Goal: Information Seeking & Learning: Learn about a topic

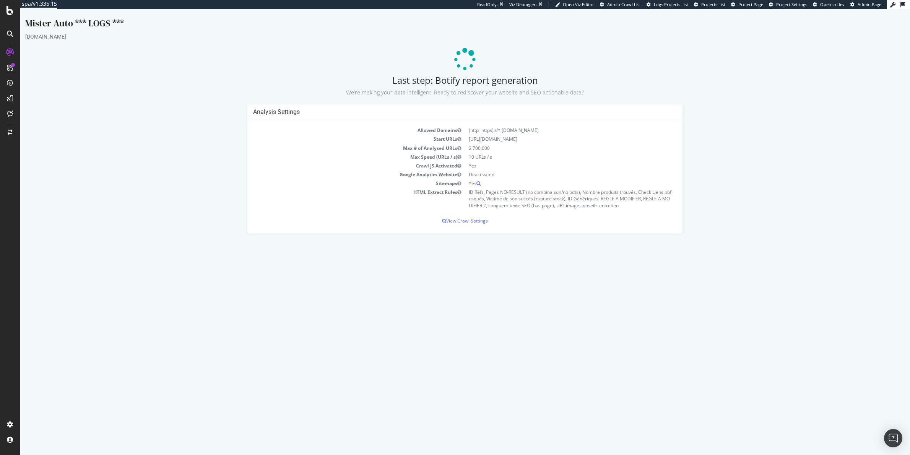
click at [481, 85] on h2 "Last step: Botify report generation We’re making your data intelligent. Ready t…" at bounding box center [464, 85] width 879 height 21
click at [471, 88] on p "We’re making your data intelligent. Ready to rediscover your website and SEO ac…" at bounding box center [464, 91] width 879 height 11
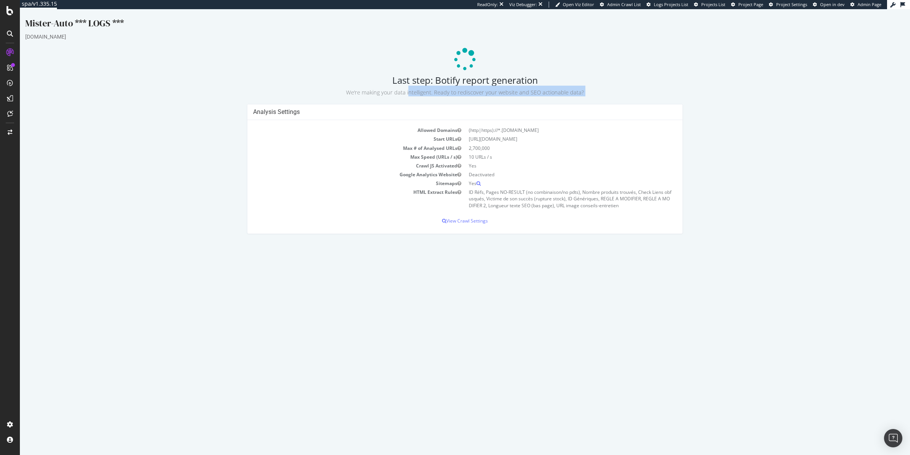
click at [471, 88] on p "We’re making your data intelligent. Ready to rediscover your website and SEO ac…" at bounding box center [464, 91] width 879 height 11
click at [483, 90] on small "We’re making your data intelligent. Ready to rediscover your website and SEO ac…" at bounding box center [465, 92] width 238 height 7
click at [467, 90] on small "We’re making your data intelligent. Ready to rediscover your website and SEO ac…" at bounding box center [465, 92] width 238 height 7
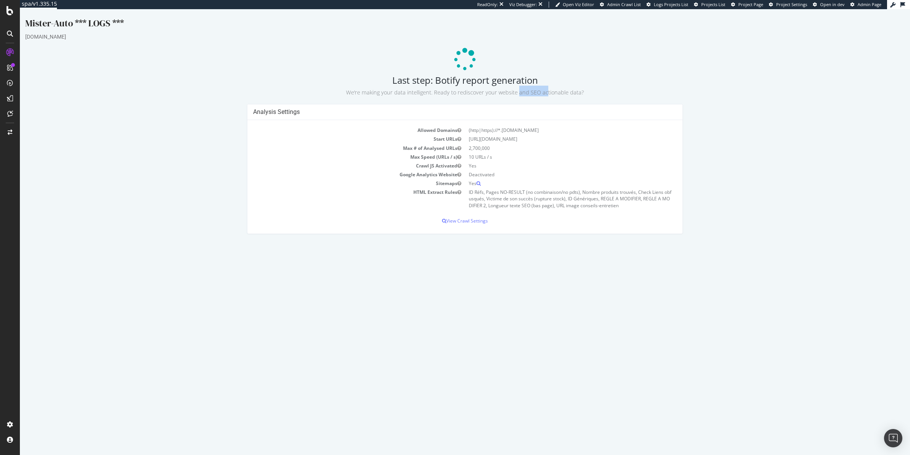
click at [467, 90] on small "We’re making your data intelligent. Ready to rediscover your website and SEO ac…" at bounding box center [465, 92] width 238 height 7
click at [465, 89] on small "We’re making your data intelligent. Ready to rediscover your website and SEO ac…" at bounding box center [465, 92] width 238 height 7
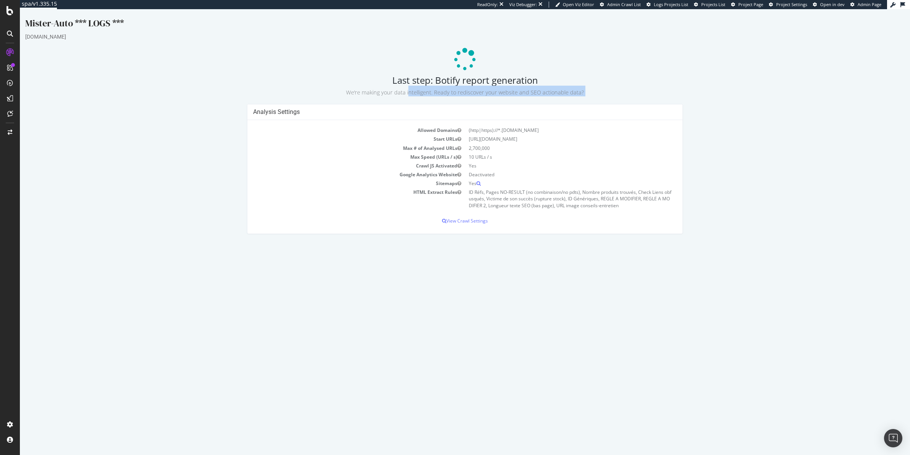
click at [495, 92] on small "We’re making your data intelligent. Ready to rediscover your website and SEO ac…" at bounding box center [465, 92] width 238 height 7
click at [489, 91] on small "We’re making your data intelligent. Ready to rediscover your website and SEO ac…" at bounding box center [465, 92] width 238 height 7
click at [480, 80] on h2 "Last step: Botify report generation We’re making your data intelligent. Ready t…" at bounding box center [464, 85] width 879 height 21
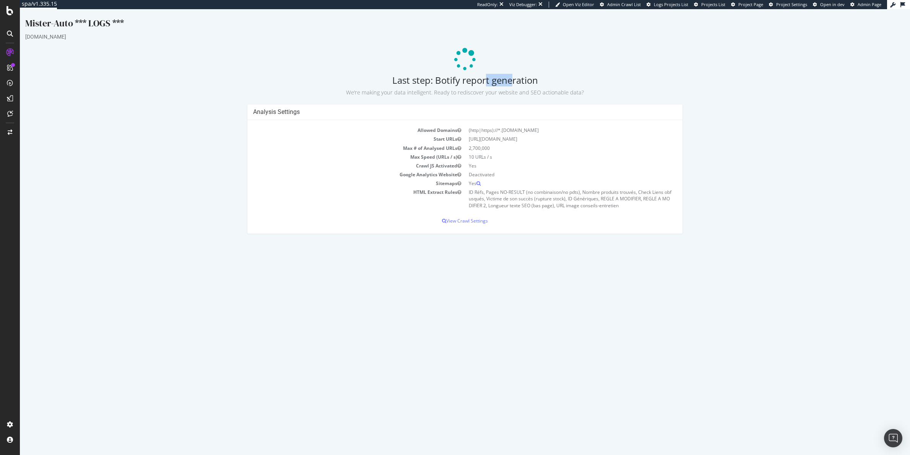
click at [480, 80] on h2 "Last step: Botify report generation We’re making your data intelligent. Ready t…" at bounding box center [464, 85] width 879 height 21
click at [473, 80] on h2 "Last step: Botify report generation We’re making your data intelligent. Ready t…" at bounding box center [464, 85] width 879 height 21
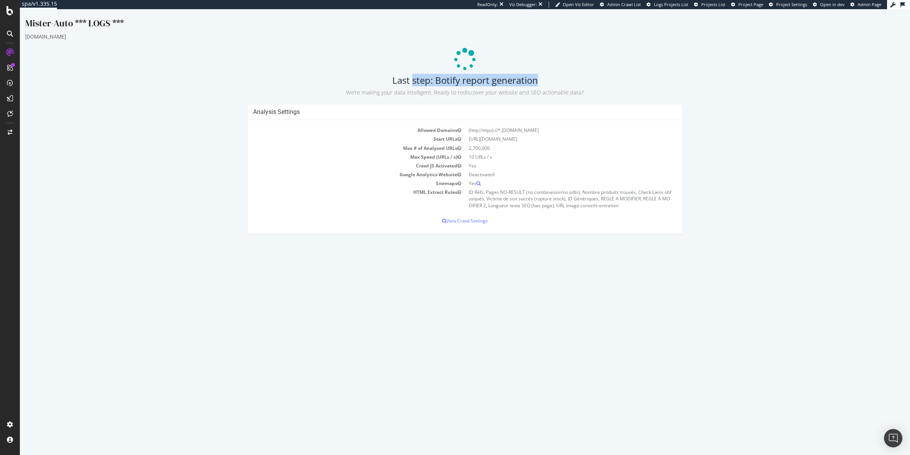
click at [437, 85] on h2 "Last step: Botify report generation We’re making your data intelligent. Ready t…" at bounding box center [464, 85] width 879 height 21
click at [437, 87] on p "We’re making your data intelligent. Ready to rediscover your website and SEO ac…" at bounding box center [464, 91] width 879 height 11
click at [451, 93] on small "We’re making your data intelligent. Ready to rediscover your website and SEO ac…" at bounding box center [465, 92] width 238 height 7
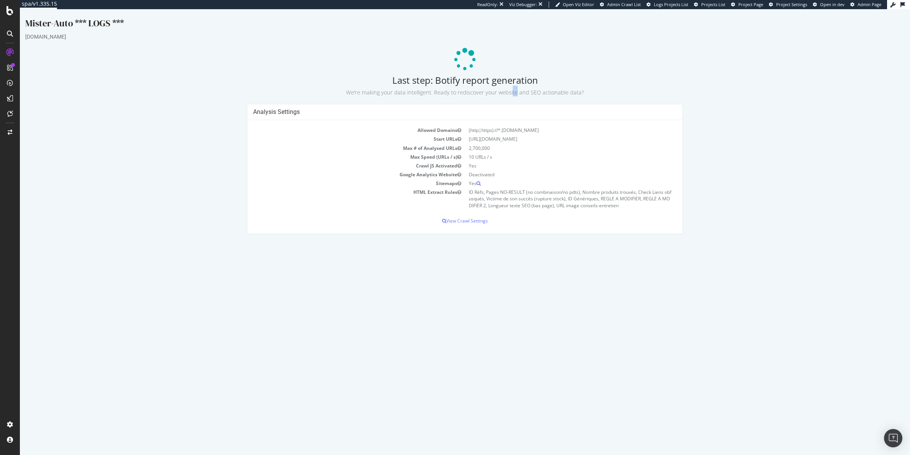
click at [451, 93] on small "We’re making your data intelligent. Ready to rediscover your website and SEO ac…" at bounding box center [465, 92] width 238 height 7
click at [438, 91] on small "We’re making your data intelligent. Ready to rediscover your website and SEO ac…" at bounding box center [465, 92] width 238 height 7
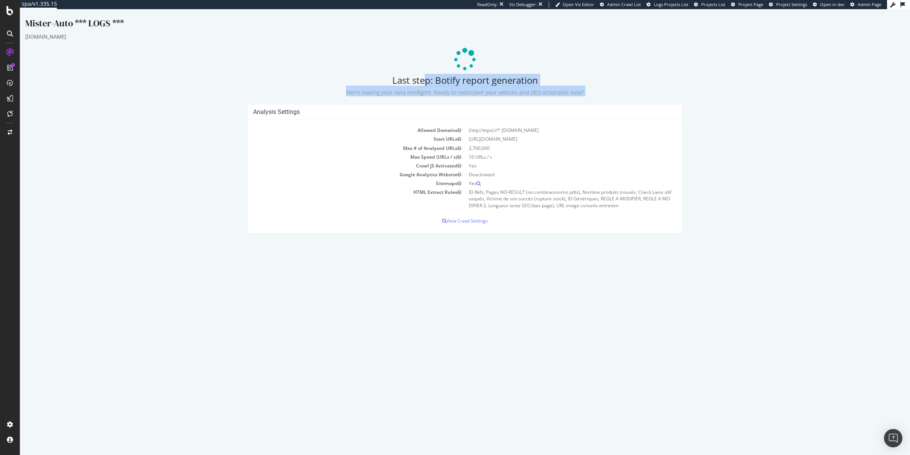
drag, startPoint x: 405, startPoint y: 82, endPoint x: 622, endPoint y: 103, distance: 217.4
click at [622, 103] on div "Mister-Auto *** LOGS *** [DOMAIN_NAME] Last step: Botify report generation We’r…" at bounding box center [465, 129] width 890 height 225
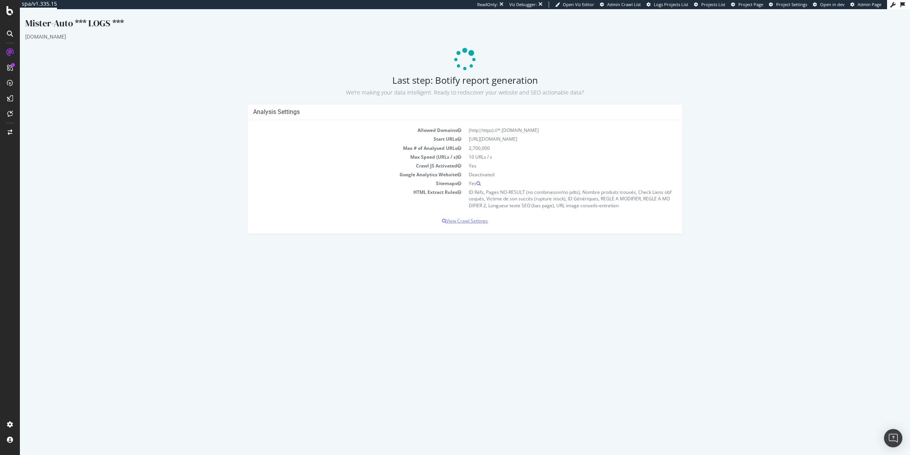
click at [480, 221] on p "View Crawl Settings" at bounding box center [465, 221] width 424 height 6
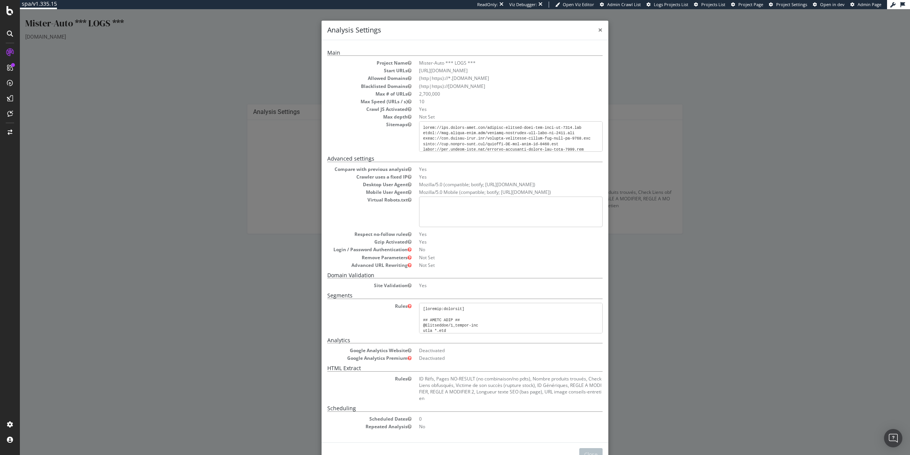
click at [598, 30] on span "×" at bounding box center [600, 29] width 5 height 11
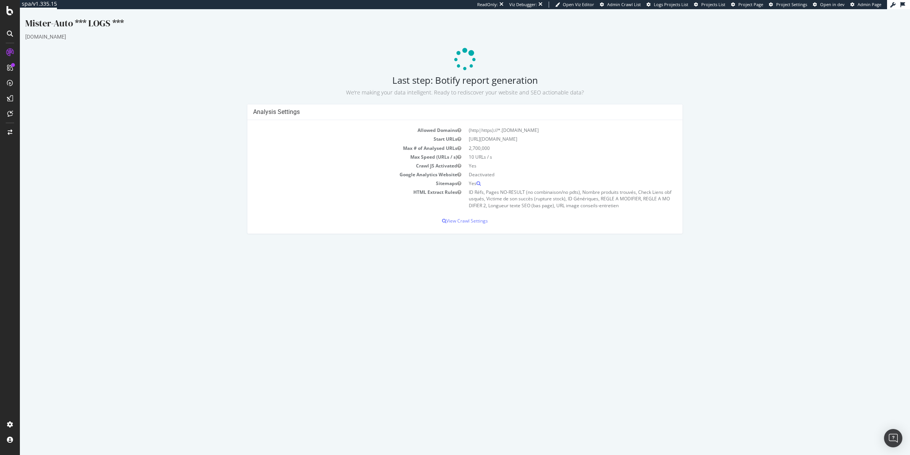
click at [502, 81] on h2 "Last step: Botify report generation We’re making your data intelligent. Ready t…" at bounding box center [464, 85] width 879 height 21
click at [495, 83] on h2 "Last step: Botify report generation We’re making your data intelligent. Ready t…" at bounding box center [464, 85] width 879 height 21
click at [469, 220] on p "View Crawl Settings" at bounding box center [465, 221] width 424 height 6
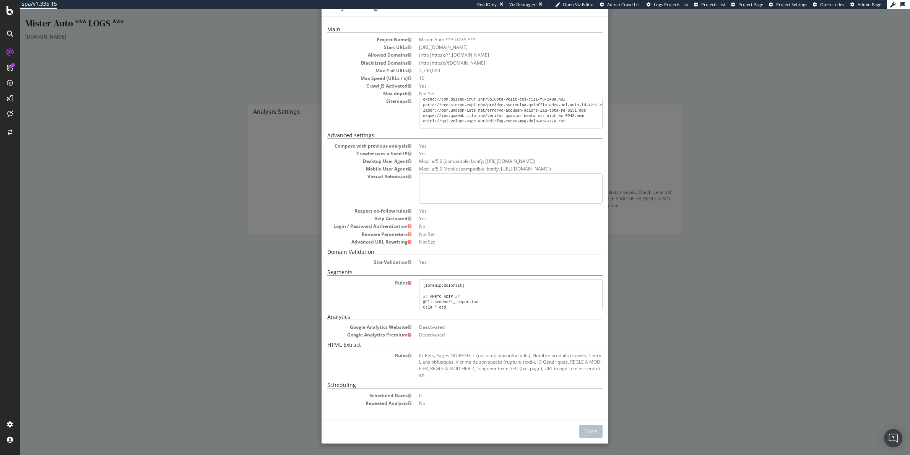
scroll to position [99, 0]
click at [594, 432] on button "Close" at bounding box center [590, 431] width 23 height 13
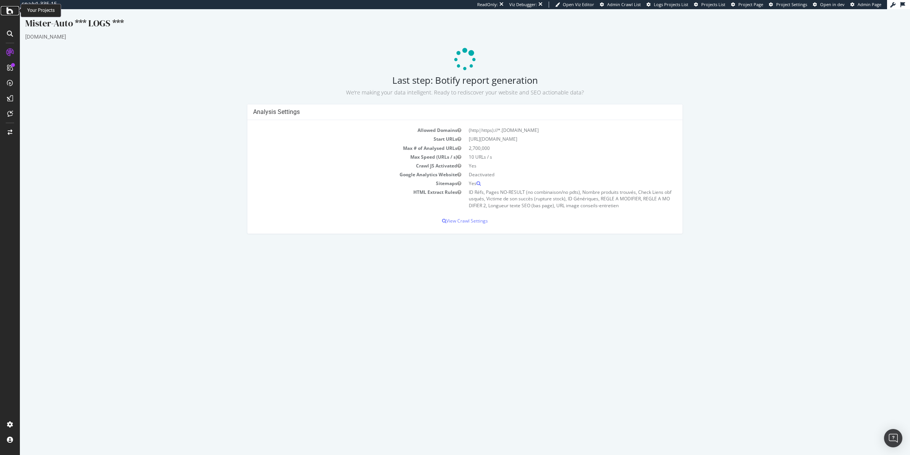
click at [9, 15] on icon at bounding box center [9, 10] width 7 height 9
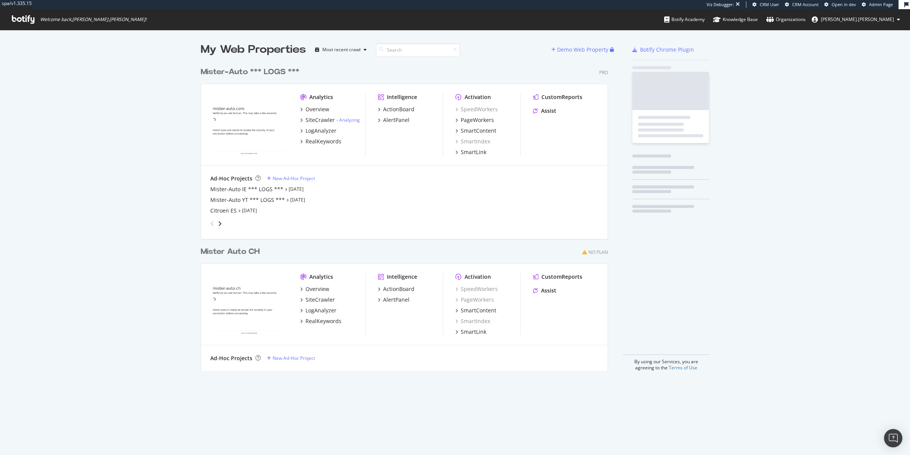
scroll to position [306, 406]
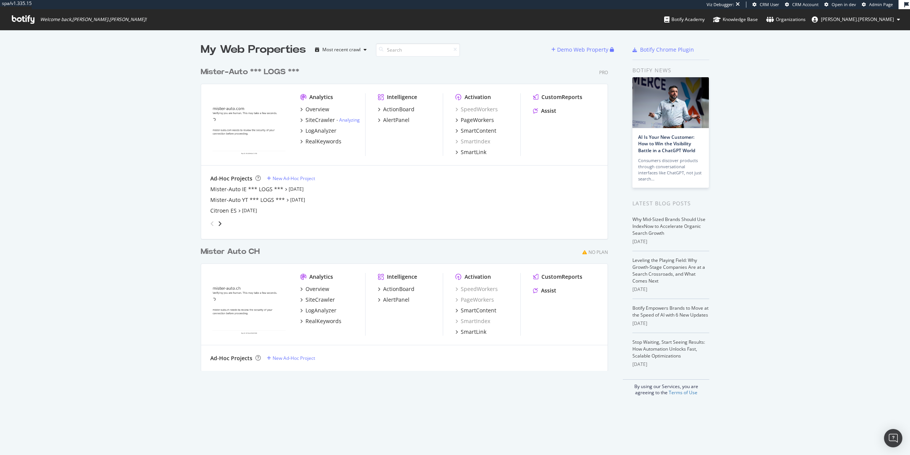
click at [219, 223] on div "angle-right" at bounding box center [219, 224] width 5 height 8
click at [219, 222] on div "grid" at bounding box center [402, 221] width 391 height 15
click at [218, 222] on icon "angle-right" at bounding box center [220, 224] width 4 height 6
click at [218, 224] on icon "angle-right" at bounding box center [220, 224] width 4 height 6
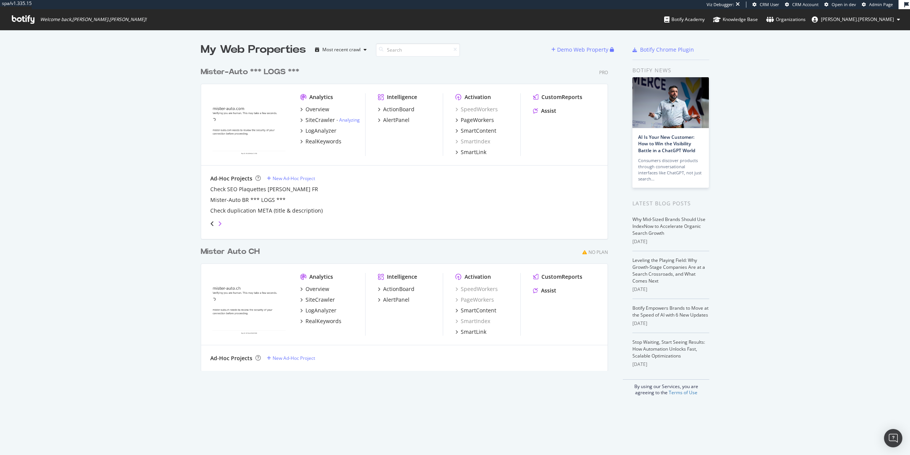
click at [218, 224] on icon "angle-right" at bounding box center [220, 224] width 4 height 6
click at [218, 220] on div "angle-right" at bounding box center [219, 224] width 5 height 8
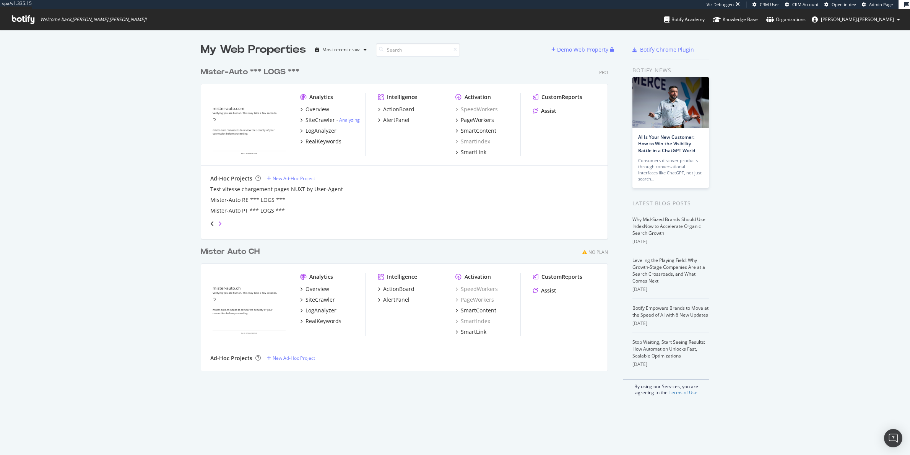
click at [218, 221] on icon "angle-right" at bounding box center [220, 224] width 4 height 6
click at [210, 221] on icon "angle-left" at bounding box center [212, 224] width 4 height 6
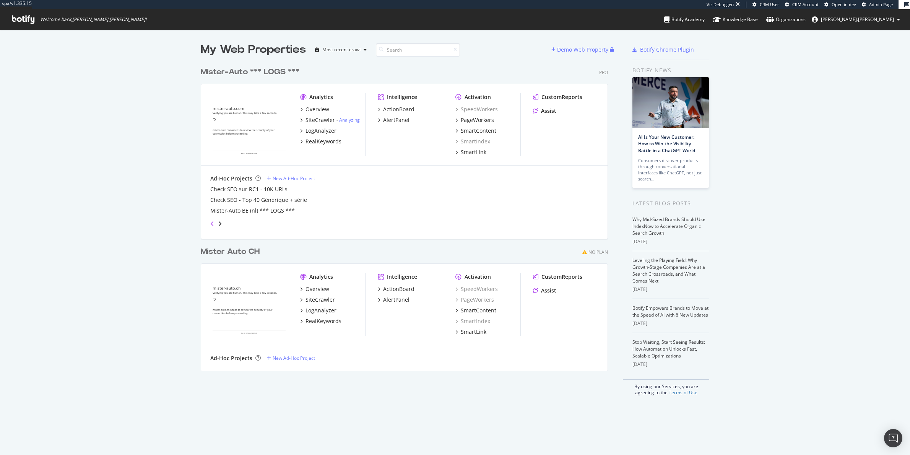
click at [210, 221] on icon "angle-left" at bounding box center [212, 224] width 4 height 6
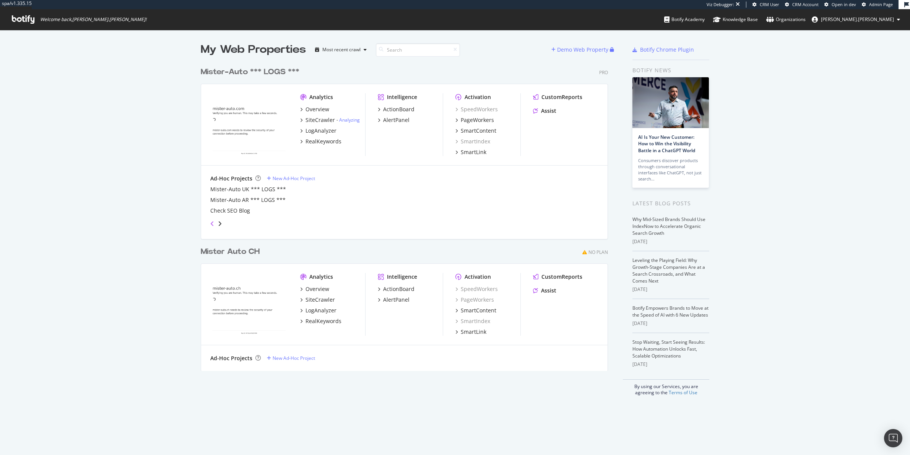
click at [210, 221] on icon "angle-left" at bounding box center [212, 224] width 4 height 6
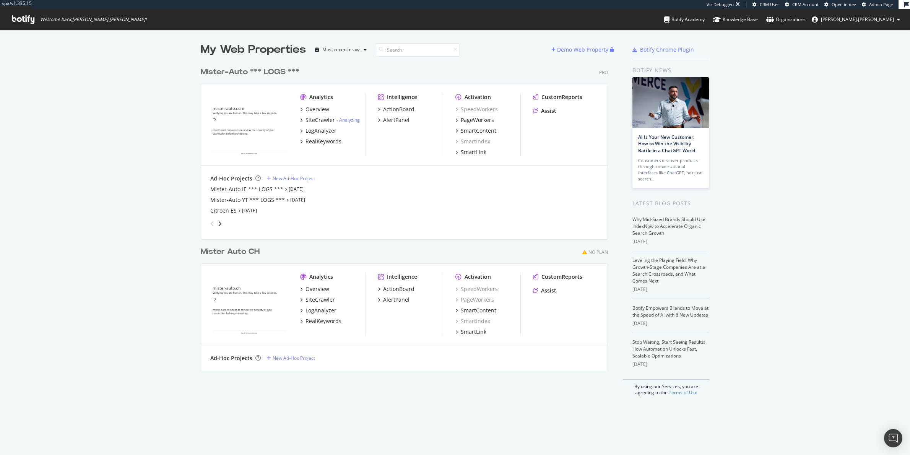
click at [210, 221] on icon "angle-left" at bounding box center [212, 224] width 4 height 6
click at [209, 219] on div "angle-left" at bounding box center [212, 224] width 10 height 12
click at [218, 224] on icon "angle-right" at bounding box center [220, 224] width 4 height 6
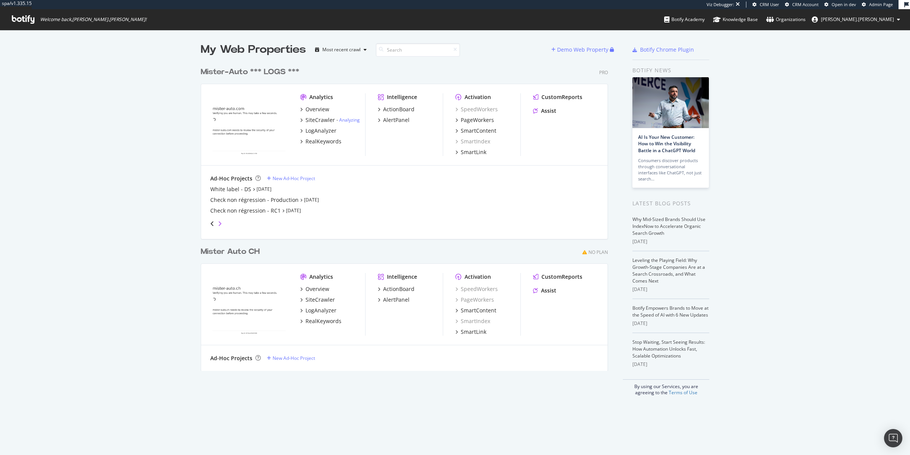
click at [218, 224] on icon "angle-right" at bounding box center [220, 224] width 4 height 6
click at [314, 109] on div "Overview" at bounding box center [317, 110] width 24 height 8
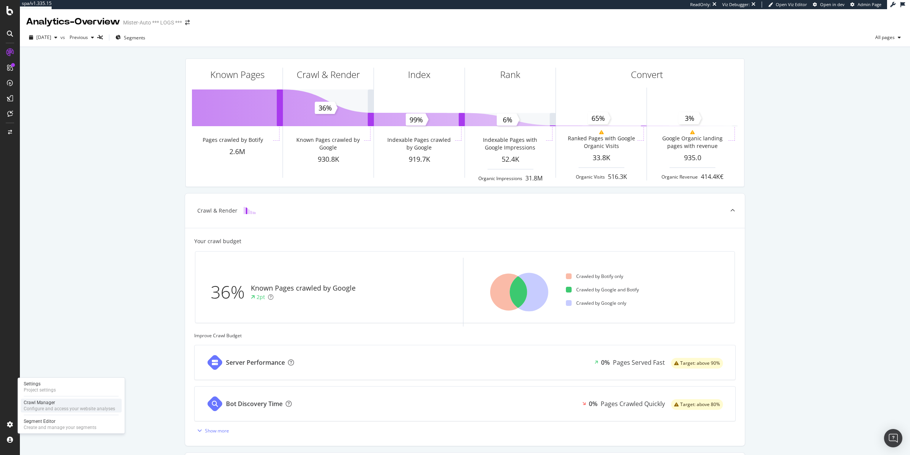
click at [46, 411] on div "Configure and access your website analyses" at bounding box center [69, 409] width 91 height 6
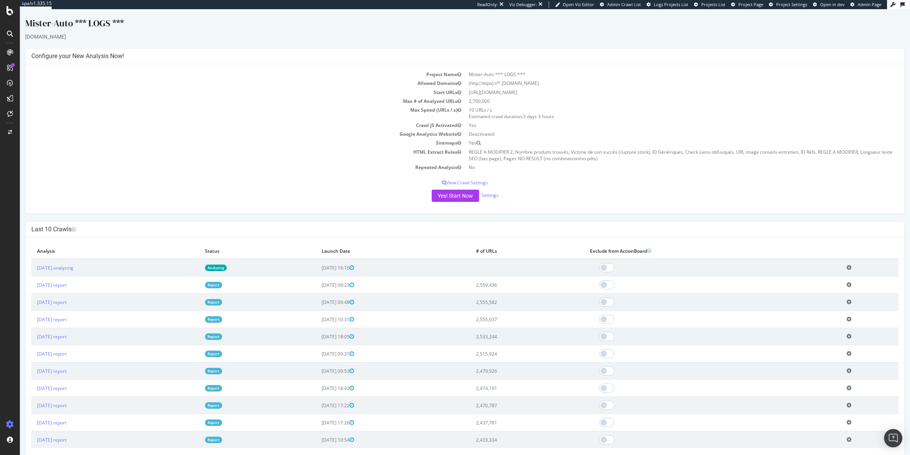
click at [348, 267] on span "[DATE] 16:16" at bounding box center [337, 268] width 32 height 6
click at [340, 269] on span "[DATE] 16:16" at bounding box center [337, 268] width 32 height 6
click at [62, 268] on link "[DATE] analyzing" at bounding box center [55, 268] width 36 height 6
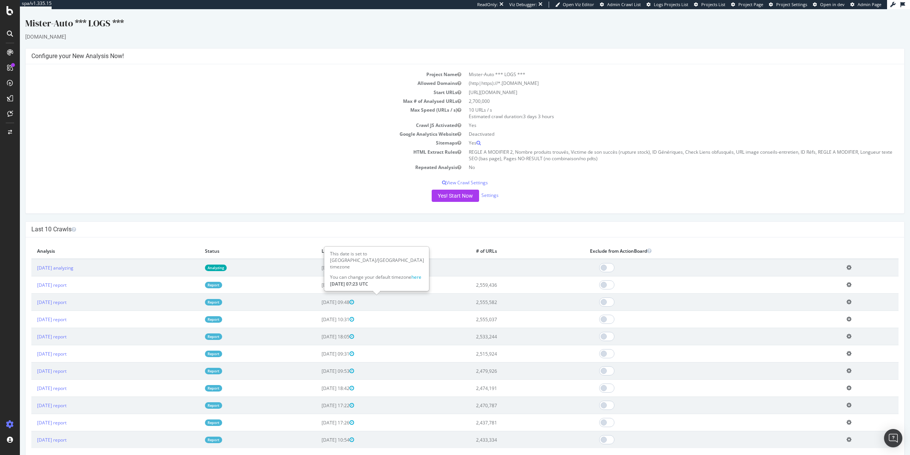
click at [354, 286] on icon at bounding box center [351, 284] width 5 height 5
click at [354, 286] on span "[DATE] 09:23" at bounding box center [337, 285] width 32 height 6
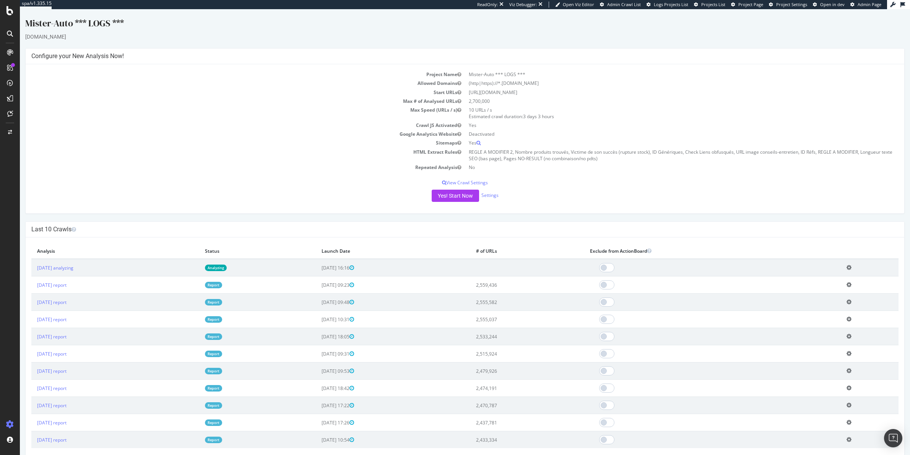
click at [31, 287] on td "[DATE] report" at bounding box center [115, 284] width 168 height 17
click at [65, 286] on link "[DATE] report" at bounding box center [51, 285] width 29 height 6
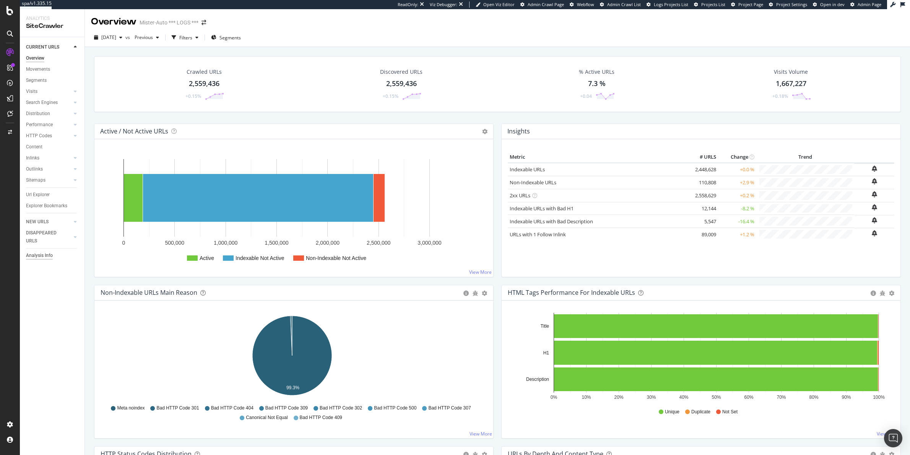
click at [44, 256] on div "Analysis Info" at bounding box center [39, 256] width 27 height 8
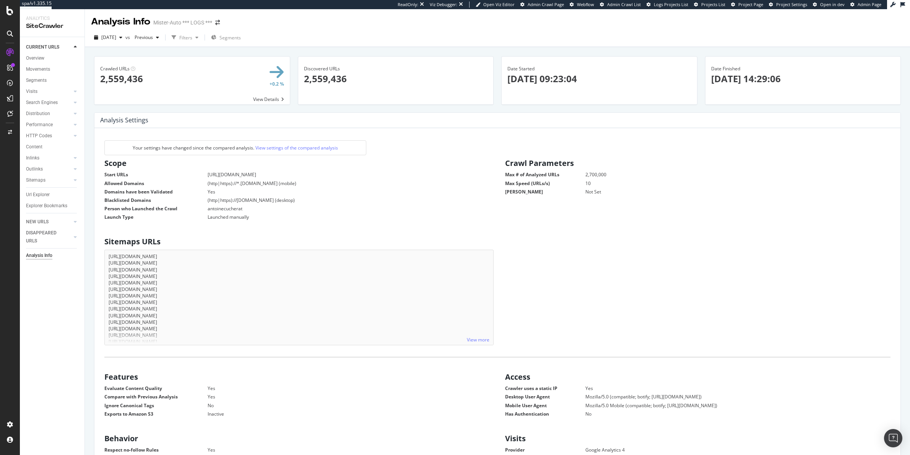
scroll to position [115, 377]
drag, startPoint x: 591, startPoint y: 81, endPoint x: 505, endPoint y: 84, distance: 85.3
click at [507, 84] on p "[DATE] 09:23:04" at bounding box center [599, 78] width 184 height 13
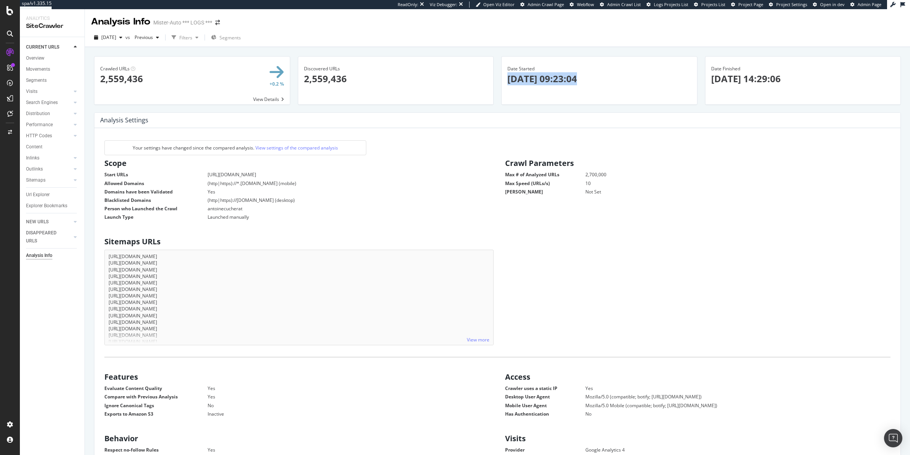
click at [507, 84] on p "[DATE] 09:23:04" at bounding box center [599, 78] width 184 height 13
click at [510, 82] on p "[DATE] 09:23:04" at bounding box center [599, 78] width 184 height 13
click at [515, 81] on p "[DATE] 09:23:04" at bounding box center [599, 78] width 184 height 13
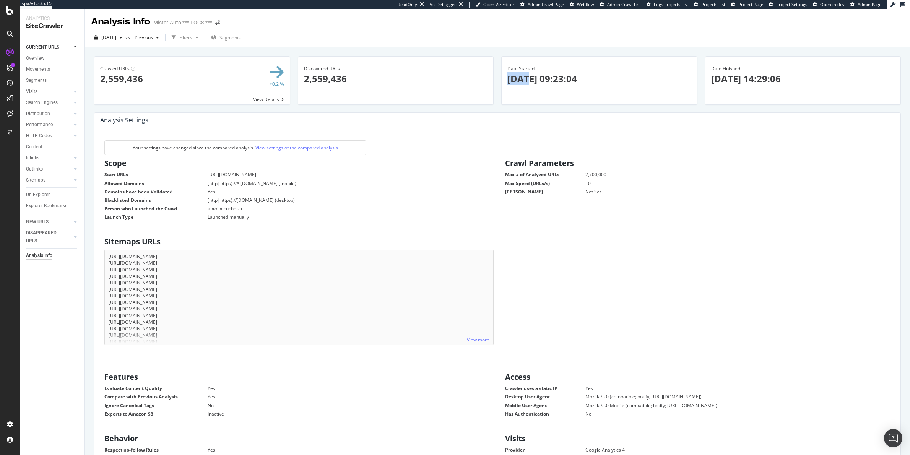
click at [515, 81] on p "[DATE] 09:23:04" at bounding box center [599, 78] width 184 height 13
click at [509, 83] on p "[DATE] 09:23:04" at bounding box center [599, 78] width 184 height 13
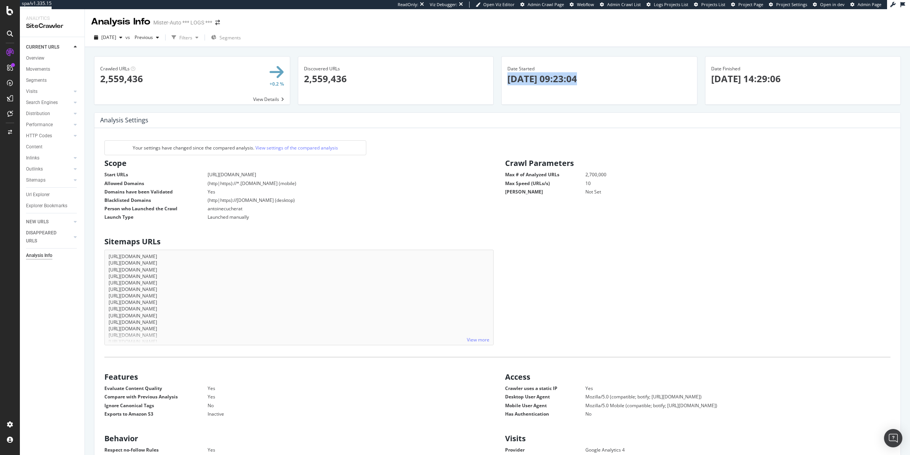
click at [518, 80] on p "[DATE] 09:23:04" at bounding box center [599, 78] width 184 height 13
click at [518, 82] on p "[DATE] 09:23:04" at bounding box center [599, 78] width 184 height 13
click at [545, 77] on p "[DATE] 09:23:04" at bounding box center [599, 78] width 184 height 13
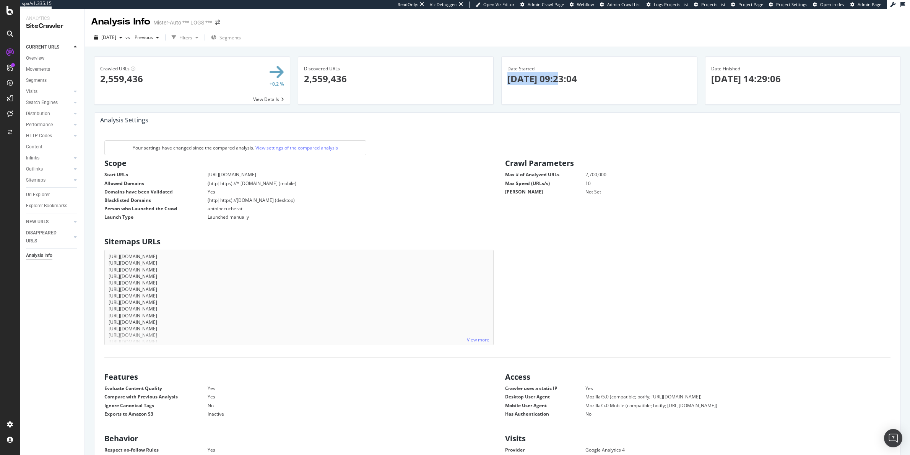
drag, startPoint x: 554, startPoint y: 77, endPoint x: 500, endPoint y: 79, distance: 54.3
click at [502, 79] on div "Date Started × Close Chart - API Requests List Area Type Request Response Close…" at bounding box center [599, 75] width 195 height 37
click at [525, 77] on p "[DATE] 09:23:04" at bounding box center [599, 78] width 184 height 13
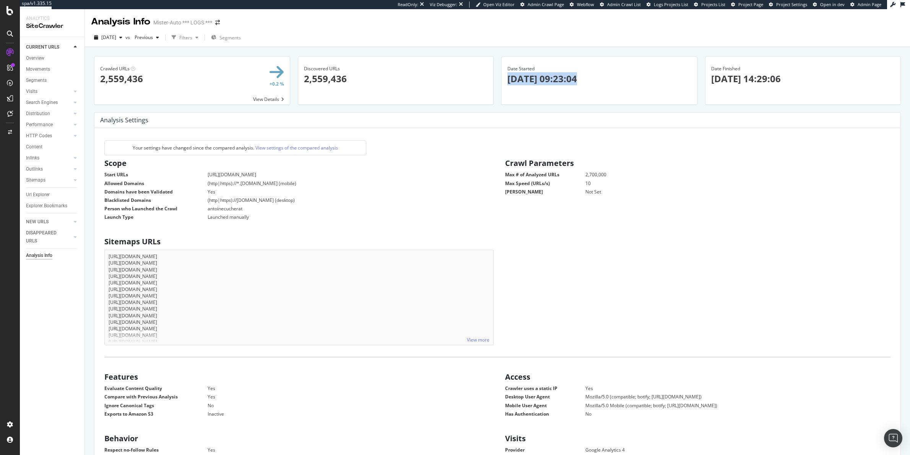
click at [532, 76] on p "[DATE] 09:23:04" at bounding box center [599, 78] width 184 height 13
drag, startPoint x: 752, startPoint y: 80, endPoint x: 705, endPoint y: 81, distance: 47.4
click at [711, 81] on p "[DATE] 14:29:06" at bounding box center [803, 78] width 184 height 13
click at [567, 82] on p "[DATE] 09:23:04" at bounding box center [599, 78] width 184 height 13
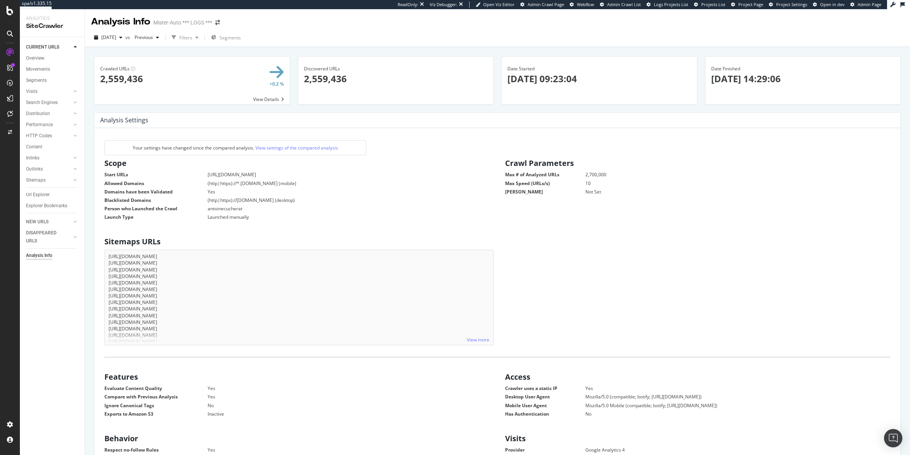
click at [567, 82] on p "[DATE] 09:23:04" at bounding box center [599, 78] width 184 height 13
click at [563, 82] on p "[DATE] 09:23:04" at bounding box center [599, 78] width 184 height 13
click at [563, 81] on p "[DATE] 09:23:04" at bounding box center [599, 78] width 184 height 13
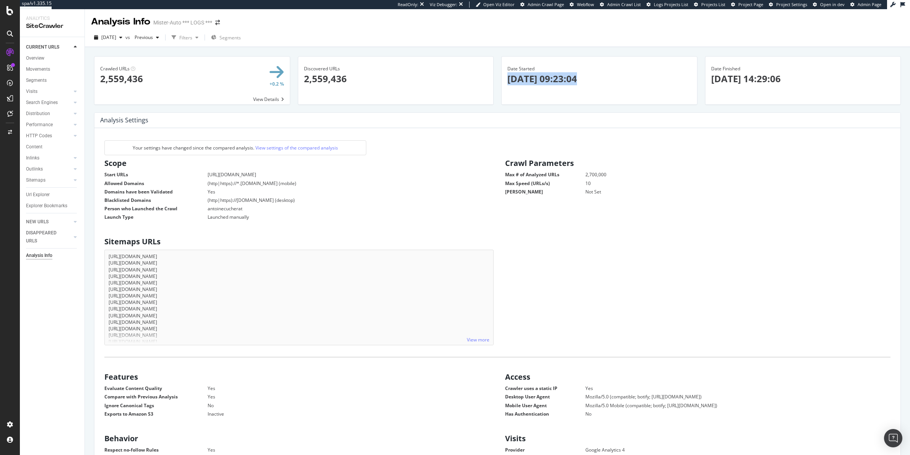
click at [563, 81] on p "[DATE] 09:23:04" at bounding box center [599, 78] width 184 height 13
click at [563, 82] on p "[DATE] 09:23:04" at bounding box center [599, 78] width 184 height 13
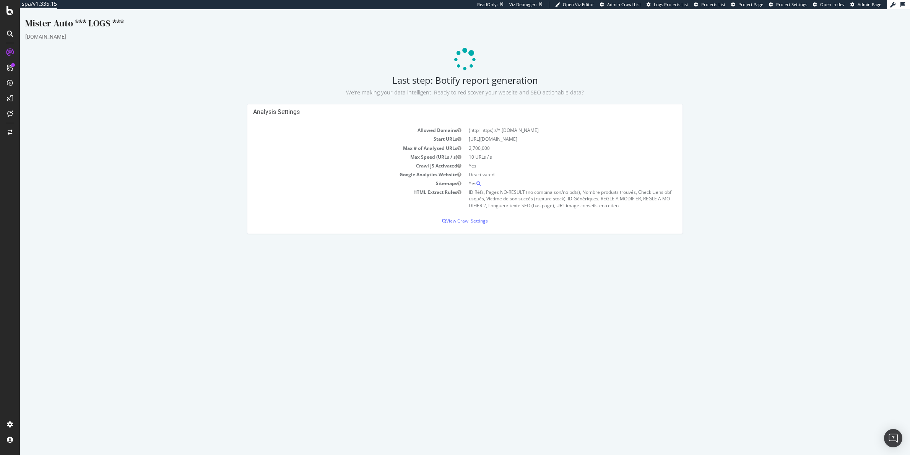
click at [478, 91] on small "We’re making your data intelligent. Ready to rediscover your website and SEO ac…" at bounding box center [465, 92] width 238 height 7
drag, startPoint x: 463, startPoint y: 93, endPoint x: 448, endPoint y: 94, distance: 14.6
click at [463, 93] on small "We’re making your data intelligent. Ready to rediscover your website and SEO ac…" at bounding box center [465, 92] width 238 height 7
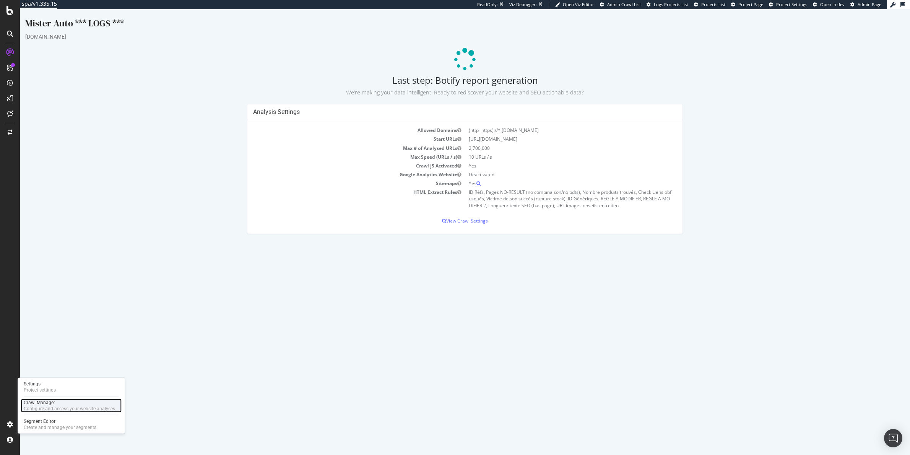
click at [39, 408] on div "Configure and access your website analyses" at bounding box center [69, 409] width 91 height 6
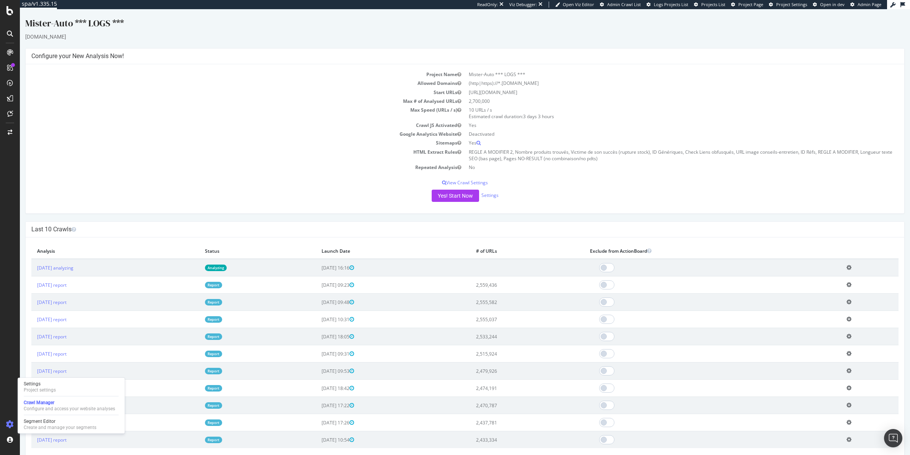
click at [848, 266] on icon at bounding box center [848, 268] width 5 height 6
click at [9, 15] on icon at bounding box center [9, 10] width 7 height 9
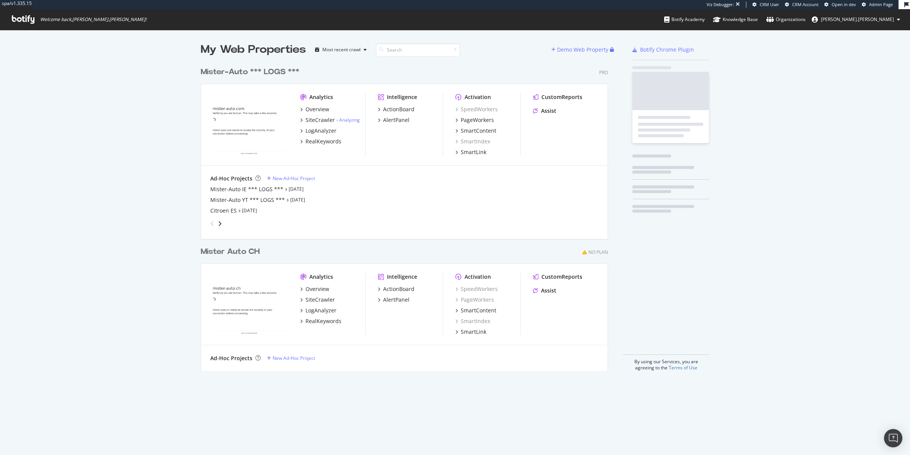
scroll to position [306, 406]
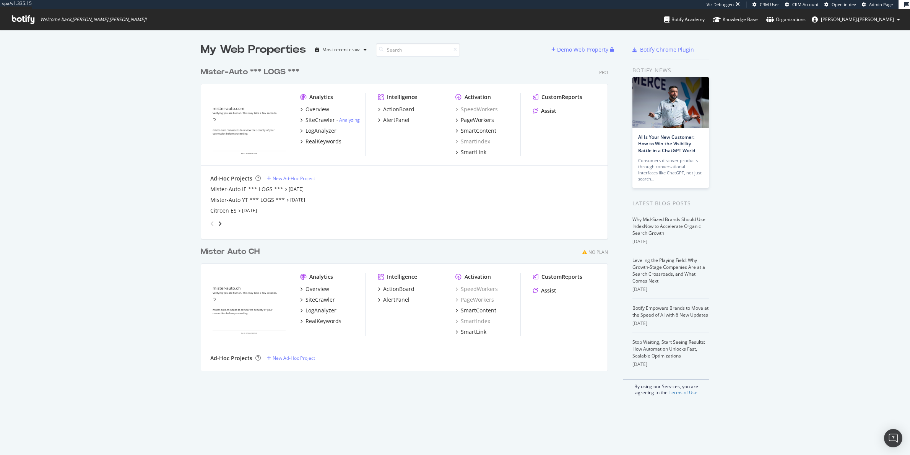
click at [258, 122] on img "grid" at bounding box center [249, 124] width 78 height 62
click at [219, 127] on img "grid" at bounding box center [249, 124] width 78 height 62
click at [243, 140] on img "grid" at bounding box center [249, 124] width 78 height 62
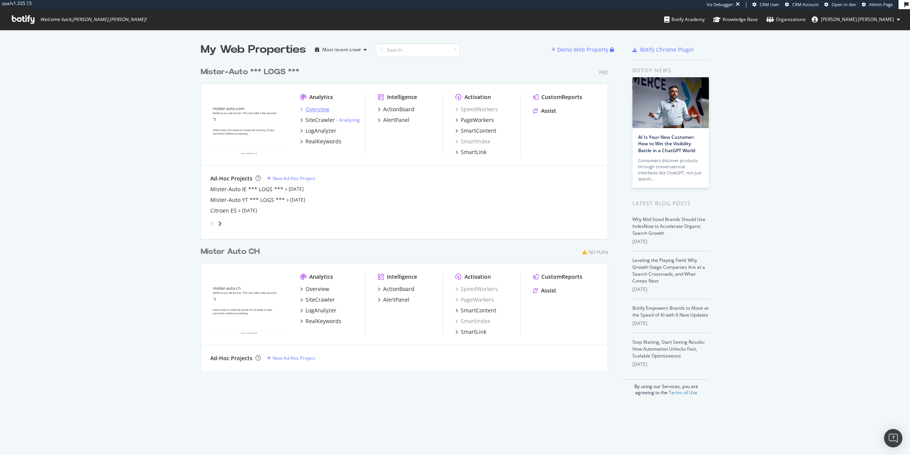
click at [323, 112] on div "Overview" at bounding box center [317, 110] width 24 height 8
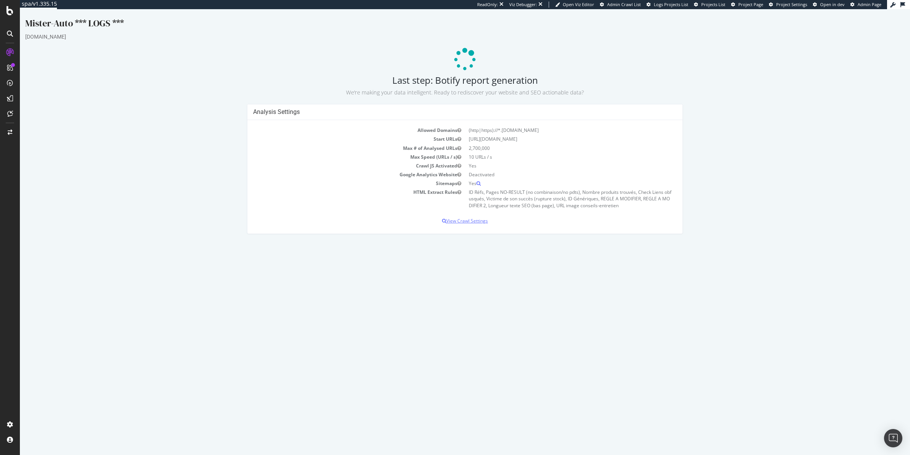
click at [461, 222] on p "View Crawl Settings" at bounding box center [465, 221] width 424 height 6
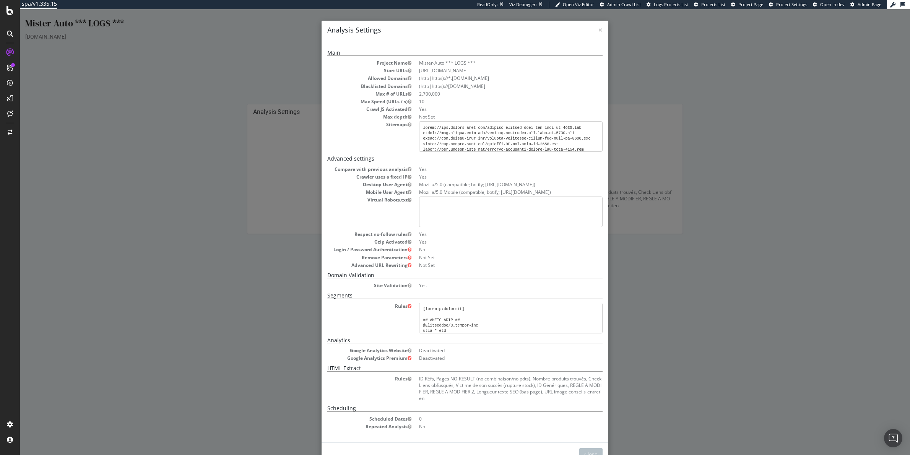
click at [427, 64] on dd "Mister-Auto *** LOGS ***" at bounding box center [510, 63] width 183 height 6
click at [426, 64] on dd "Mister-Auto *** LOGS ***" at bounding box center [510, 63] width 183 height 6
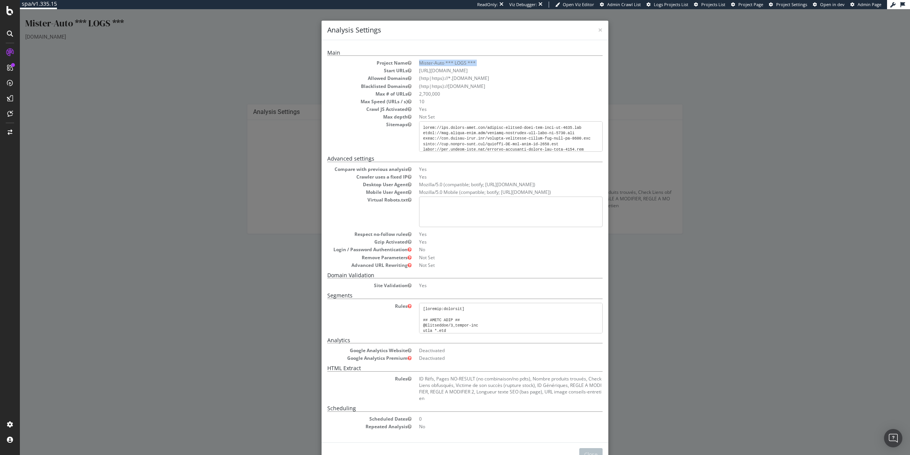
click at [426, 64] on dd "Mister-Auto *** LOGS ***" at bounding box center [510, 63] width 183 height 6
click at [442, 62] on dd "Mister-Auto *** LOGS ***" at bounding box center [510, 63] width 183 height 6
click at [438, 63] on dd "Mister-Auto *** LOGS ***" at bounding box center [510, 63] width 183 height 6
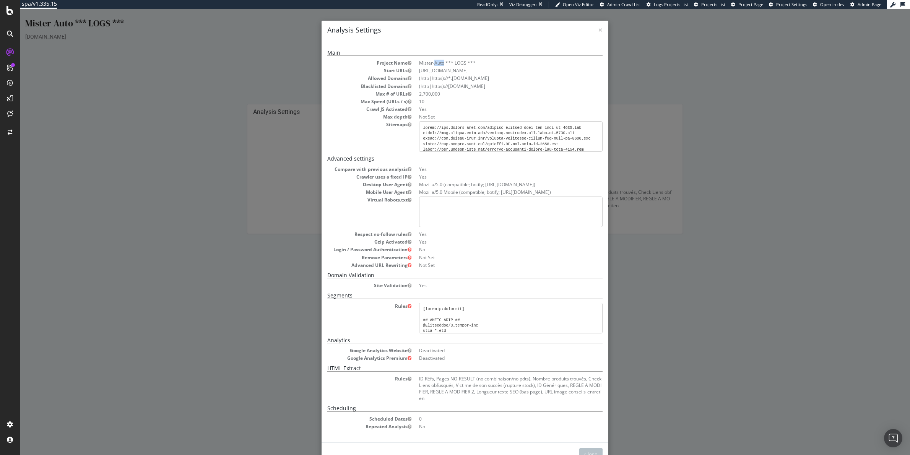
click at [438, 63] on dd "Mister-Auto *** LOGS ***" at bounding box center [510, 63] width 183 height 6
click at [436, 64] on dd "Mister-Auto *** LOGS ***" at bounding box center [510, 63] width 183 height 6
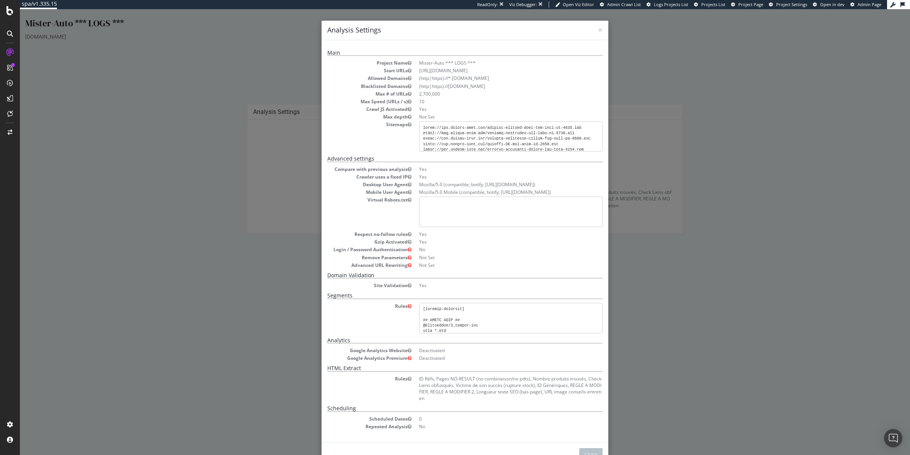
click at [441, 64] on dd "Mister-Auto *** LOGS ***" at bounding box center [510, 63] width 183 height 6
click at [437, 64] on dd "Mister-Auto *** LOGS ***" at bounding box center [510, 63] width 183 height 6
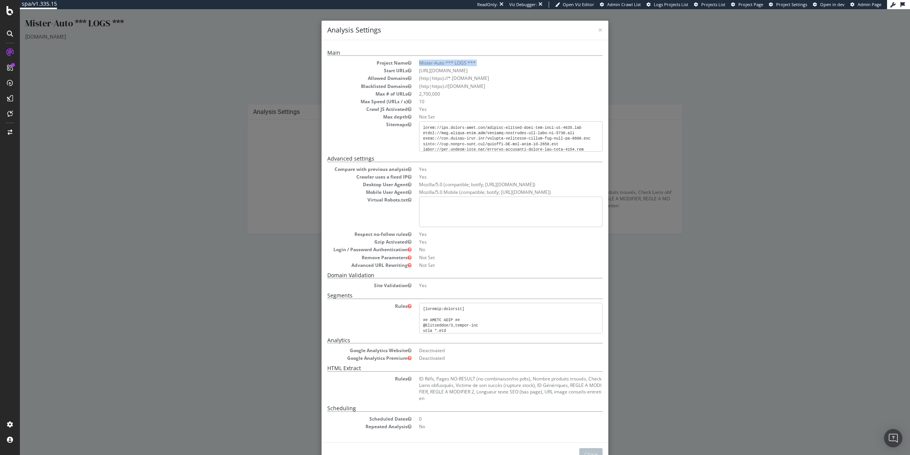
click at [437, 64] on dd "Mister-Auto *** LOGS ***" at bounding box center [510, 63] width 183 height 6
click at [443, 64] on dd "Mister-Auto *** LOGS ***" at bounding box center [510, 63] width 183 height 6
click at [442, 64] on dd "Mister-Auto *** LOGS ***" at bounding box center [510, 63] width 183 height 6
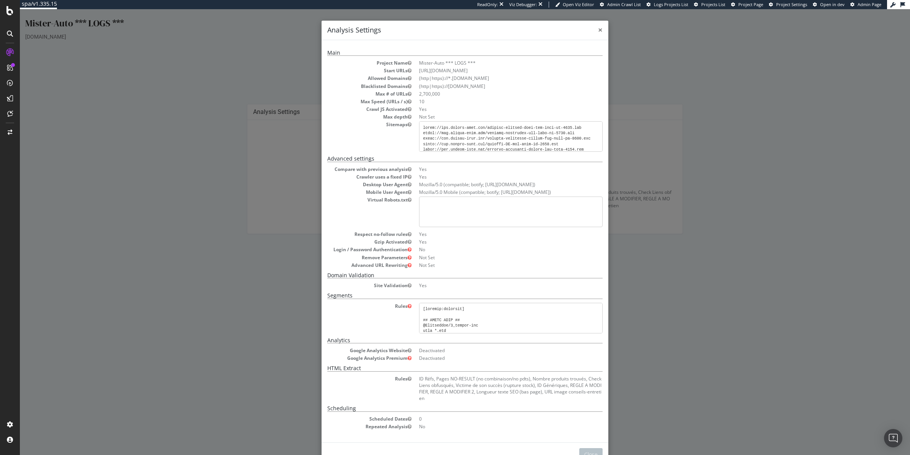
click at [598, 31] on span "×" at bounding box center [600, 29] width 5 height 11
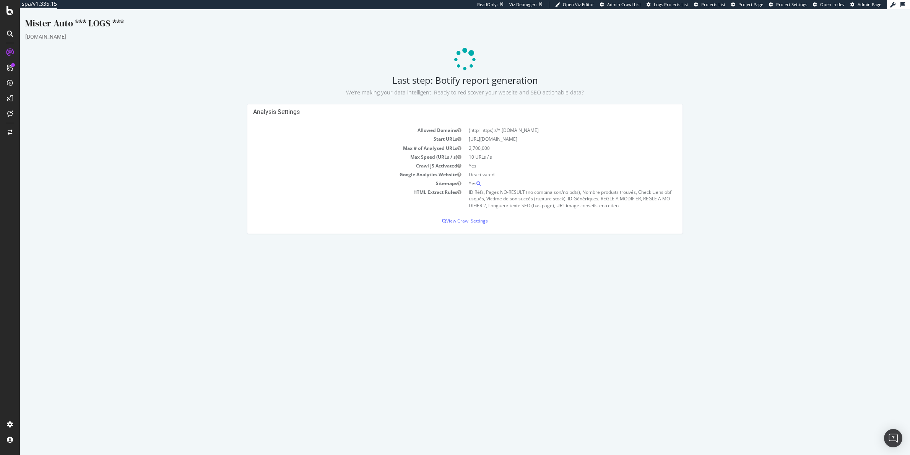
click at [480, 222] on p "View Crawl Settings" at bounding box center [465, 221] width 424 height 6
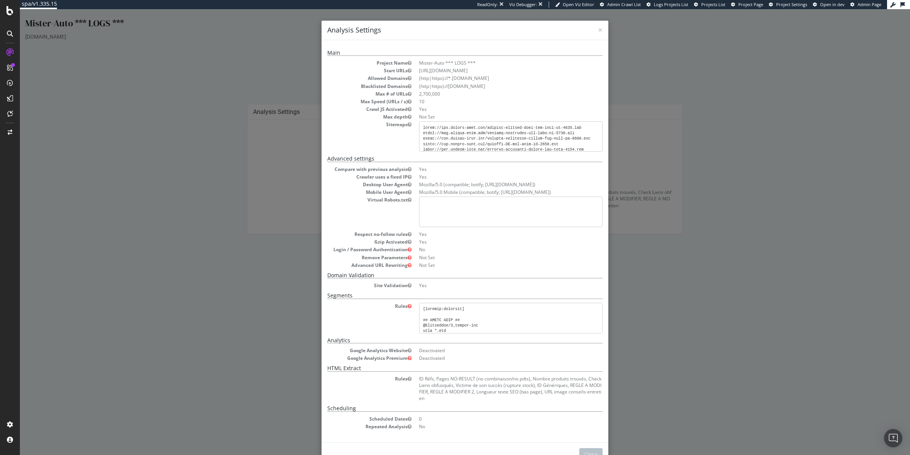
click at [650, 99] on div "× Close Analysis Settings Main Project Name Mister-Auto *** LOGS *** Start URLs…" at bounding box center [465, 232] width 890 height 446
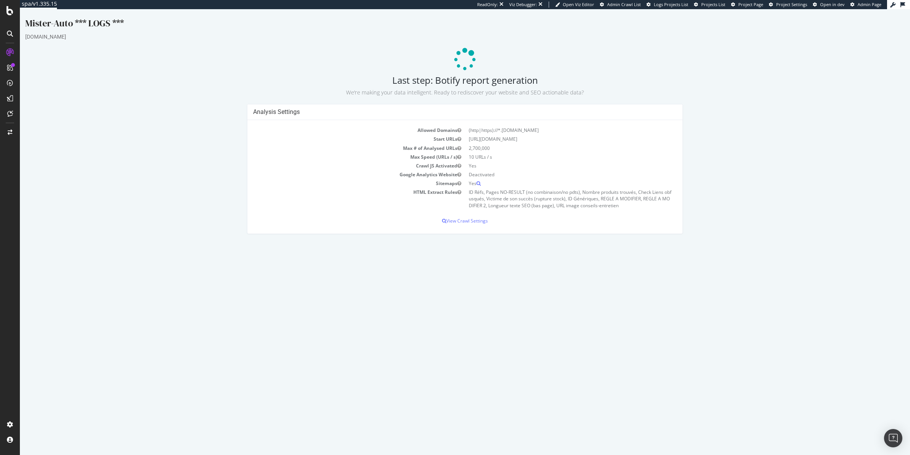
click at [501, 130] on td "(http|https)://*.[DOMAIN_NAME]" at bounding box center [571, 130] width 212 height 9
click at [492, 133] on td "(http|https)://*.[DOMAIN_NAME]" at bounding box center [571, 130] width 212 height 9
click at [689, 57] on p at bounding box center [464, 59] width 879 height 23
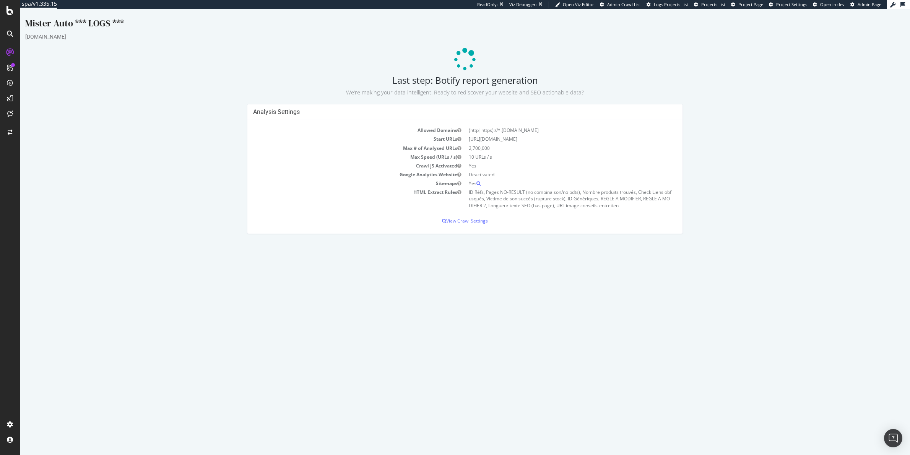
click at [532, 242] on html "Mister-Auto *** LOGS *** [DOMAIN_NAME] Last step: Botify report generation We’r…" at bounding box center [465, 125] width 890 height 232
drag, startPoint x: 504, startPoint y: 226, endPoint x: 386, endPoint y: 87, distance: 181.7
click at [386, 88] on html "Mister-Auto *** LOGS *** [DOMAIN_NAME] Last step: Botify report generation We’r…" at bounding box center [465, 125] width 890 height 232
click at [386, 87] on p "We’re making your data intelligent. Ready to rediscover your website and SEO ac…" at bounding box center [464, 91] width 879 height 11
